Goal: Find specific page/section: Find specific page/section

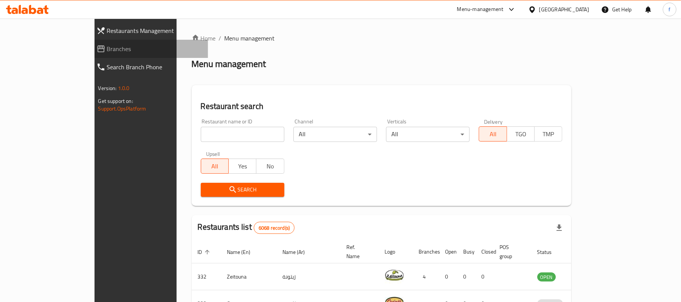
click at [107, 46] on span "Branches" at bounding box center [154, 48] width 95 height 9
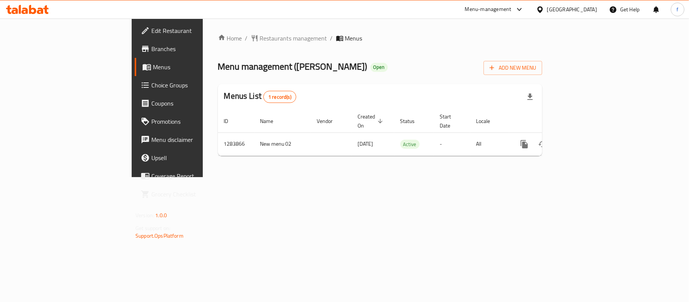
click at [511, 6] on div "Menu-management" at bounding box center [488, 9] width 47 height 9
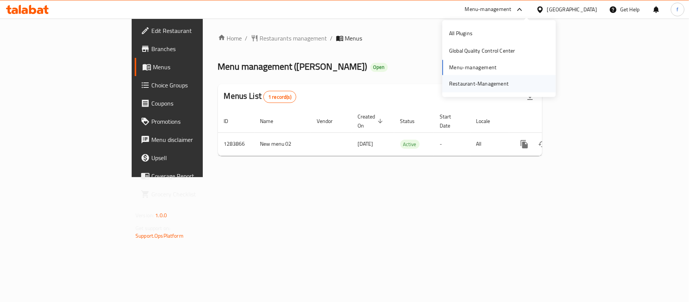
click at [463, 83] on div "Restaurant-Management" at bounding box center [478, 83] width 59 height 8
